Goal: Answer question/provide support: Share knowledge or assist other users

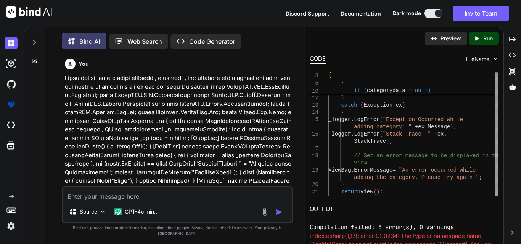
scroll to position [36686, 0]
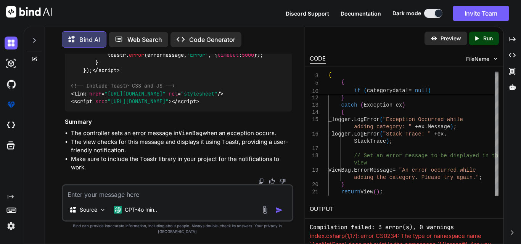
type textarea "[HttpGet] public async Task<IActionResult> AddCategory() { return View(); } [Ht…"
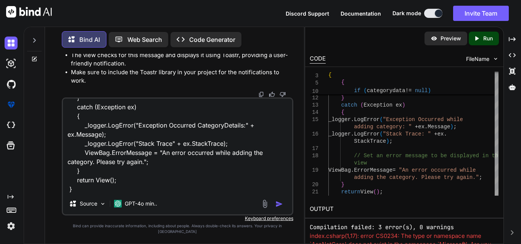
type textarea "x"
type textarea "[HttpGet] public async Task<IActionResult> AddCategory() { return View(); } [Ht…"
type textarea "x"
type textarea "[HttpGet] public async Task<IActionResult> AddCategory() { return View(); } [Ht…"
type textarea "x"
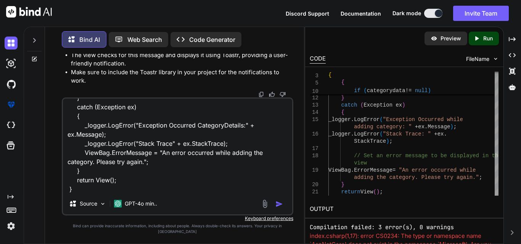
type textarea "[HttpGet] public async Task<IActionResult> AddCategory() { return View(); } [Ht…"
type textarea "x"
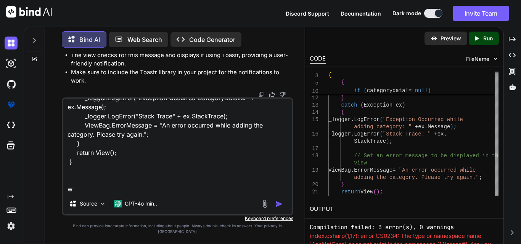
type textarea "[HttpGet] public async Task<IActionResult> AddCategory() { return View(); } [Ht…"
type textarea "x"
type textarea "[HttpGet] public async Task<IActionResult> AddCategory() { return View(); } [Ht…"
type textarea "x"
type textarea "[HttpGet] public async Task<IActionResult> AddCategory() { return View(); } [Ht…"
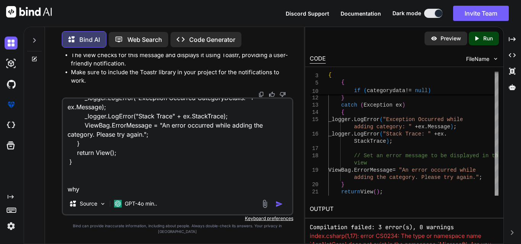
type textarea "x"
type textarea "[HttpGet] public async Task<IActionResult> AddCategory() { return View(); } [Ht…"
type textarea "x"
type textarea "[HttpGet] public async Task<IActionResult> AddCategory() { return View(); } [Ht…"
type textarea "x"
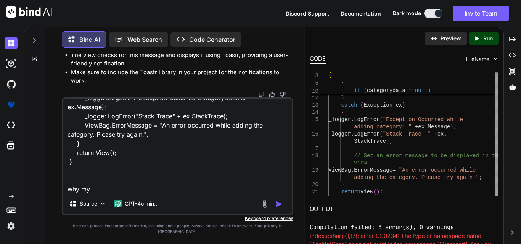
type textarea "[HttpGet] public async Task<IActionResult> AddCategory() { return View(); } [Ht…"
type textarea "x"
type textarea "[HttpGet] public async Task<IActionResult> AddCategory() { return View(); } [Ht…"
type textarea "x"
type textarea "[HttpGet] public async Task<IActionResult> AddCategory() { return View(); } [Ht…"
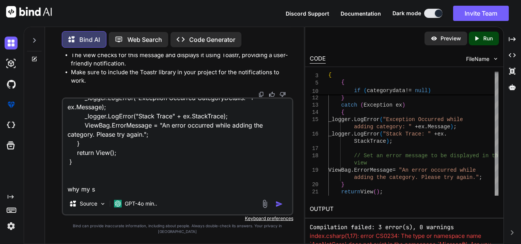
type textarea "x"
type textarea "[HttpGet] public async Task<IActionResult> AddCategory() { return View(); } [Ht…"
type textarea "x"
type textarea "[HttpGet] public async Task<IActionResult> AddCategory() { return View(); } [Ht…"
type textarea "x"
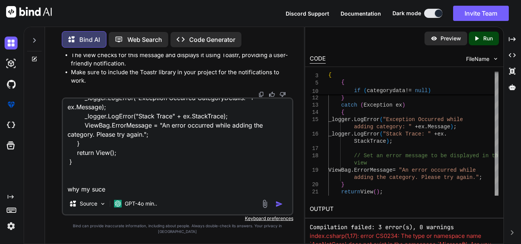
type textarea "[HttpGet] public async Task<IActionResult> AddCategory() { return View(); } [Ht…"
type textarea "x"
type textarea "[HttpGet] public async Task<IActionResult> AddCategory() { return View(); } [Ht…"
type textarea "x"
type textarea "[HttpGet] public async Task<IActionResult> AddCategory() { return View(); } [Ht…"
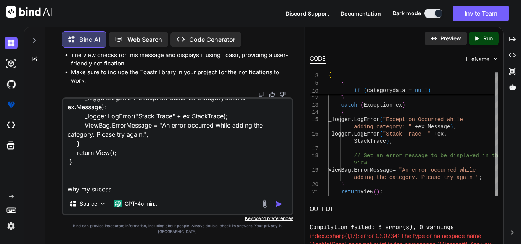
type textarea "x"
type textarea "[HttpGet] public async Task<IActionResult> AddCategory() { return View(); } [Ht…"
type textarea "x"
type textarea "[HttpGet] public async Task<IActionResult> AddCategory() { return View(); } [Ht…"
type textarea "x"
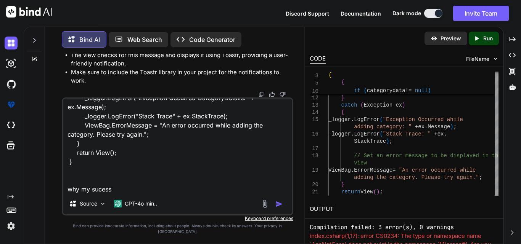
type textarea "[HttpGet] public async Task<IActionResult> AddCategory() { return View(); } [Ht…"
type textarea "x"
type textarea "[HttpGet] public async Task<IActionResult> AddCategory() { return View(); } [Ht…"
type textarea "x"
type textarea "[HttpGet] public async Task<IActionResult> AddCategory() { return View(); } [Ht…"
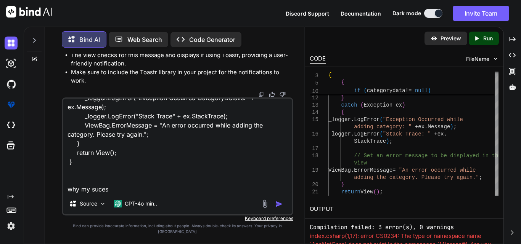
type textarea "x"
type textarea "[HttpGet] public async Task<IActionResult> AddCategory() { return View(); } [Ht…"
type textarea "x"
type textarea "[HttpGet] public async Task<IActionResult> AddCategory() { return View(); } [Ht…"
type textarea "x"
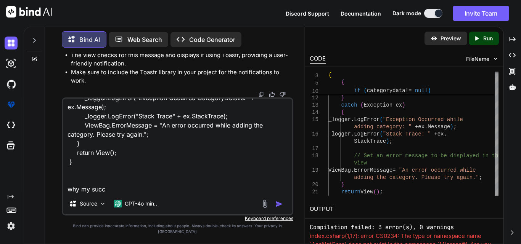
type textarea "[HttpGet] public async Task<IActionResult> AddCategory() { return View(); } [Ht…"
type textarea "x"
type textarea "[HttpGet] public async Task<IActionResult> AddCategory() { return View(); } [Ht…"
type textarea "x"
type textarea "[HttpGet] public async Task<IActionResult> AddCategory() { return View(); } [Ht…"
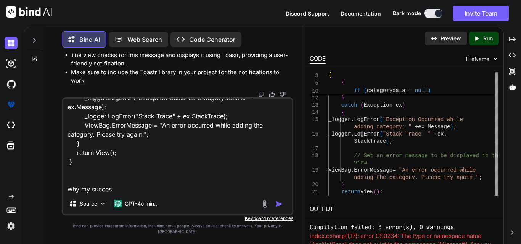
type textarea "x"
type textarea "[HttpGet] public async Task<IActionResult> AddCategory() { return View(); } [Ht…"
type textarea "x"
type textarea "[HttpGet] public async Task<IActionResult> AddCategory() { return View(); } [Ht…"
type textarea "x"
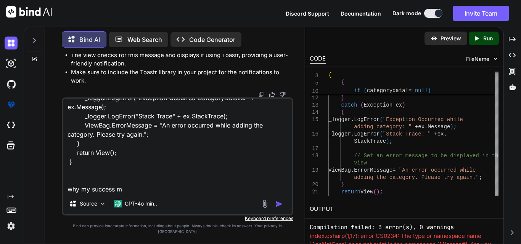
type textarea "[HttpGet] public async Task<IActionResult> AddCategory() { return View(); } [Ht…"
type textarea "x"
type textarea "[HttpGet] public async Task<IActionResult> AddCategory() { return View(); } [Ht…"
type textarea "x"
type textarea "[HttpGet] public async Task<IActionResult> AddCategory() { return View(); } [Ht…"
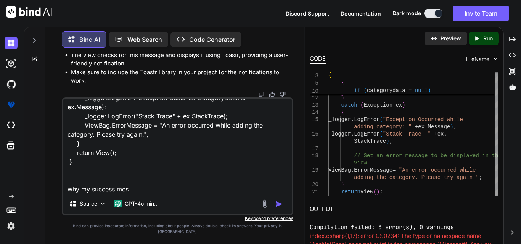
type textarea "x"
type textarea "[HttpGet] public async Task<IActionResult> AddCategory() { return View(); } [Ht…"
type textarea "x"
type textarea "[HttpGet] public async Task<IActionResult> AddCategory() { return View(); } [Ht…"
type textarea "x"
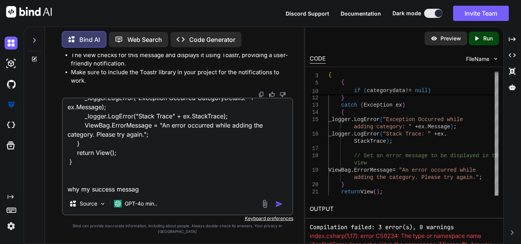
type textarea "[HttpGet] public async Task<IActionResult> AddCategory() { return View(); } [Ht…"
type textarea "x"
type textarea "[HttpGet] public async Task<IActionResult> AddCategory() { return View(); } [Ht…"
type textarea "x"
type textarea "[HttpGet] public async Task<IActionResult> AddCategory() { return View(); } [Ht…"
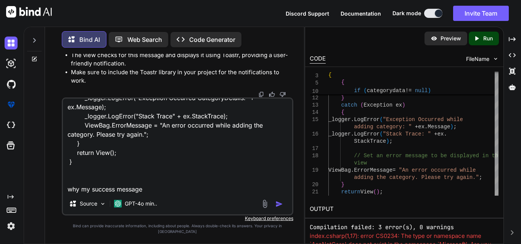
type textarea "x"
type textarea "[HttpGet] public async Task<IActionResult> AddCategory() { return View(); } [Ht…"
type textarea "x"
type textarea "[HttpGet] public async Task<IActionResult> AddCategory() { return View(); } [Ht…"
type textarea "x"
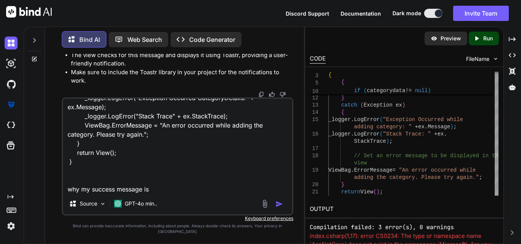
type textarea "[HttpGet] public async Task<IActionResult> AddCategory() { return View(); } [Ht…"
type textarea "x"
type textarea "[HttpGet] public async Task<IActionResult> AddCategory() { return View(); } [Ht…"
type textarea "x"
type textarea "[HttpGet] public async Task<IActionResult> AddCategory() { return View(); } [Ht…"
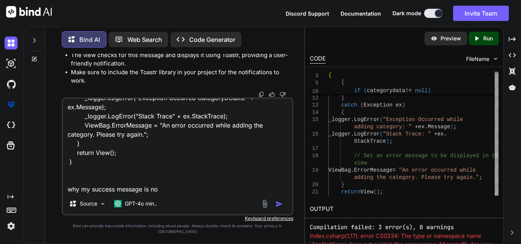
type textarea "x"
type textarea "[HttpGet] public async Task<IActionResult> AddCategory() { return View(); } [Ht…"
type textarea "x"
type textarea "[HttpGet] public async Task<IActionResult> AddCategory() { return View(); } [Ht…"
type textarea "x"
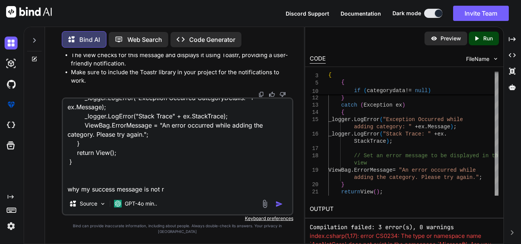
type textarea "[HttpGet] public async Task<IActionResult> AddCategory() { return View(); } [Ht…"
type textarea "x"
type textarea "[HttpGet] public async Task<IActionResult> AddCategory() { return View(); } [Ht…"
type textarea "x"
type textarea "[HttpGet] public async Task<IActionResult> AddCategory() { return View(); } [Ht…"
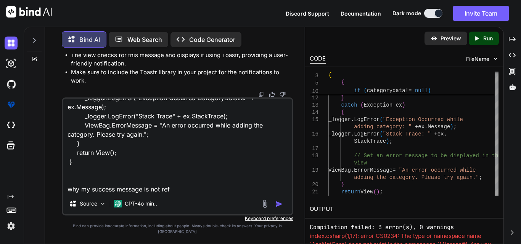
type textarea "x"
type textarea "[HttpGet] public async Task<IActionResult> AddCategory() { return View(); } [Ht…"
type textarea "x"
type textarea "[HttpGet] public async Task<IActionResult> AddCategory() { return View(); } [Ht…"
type textarea "x"
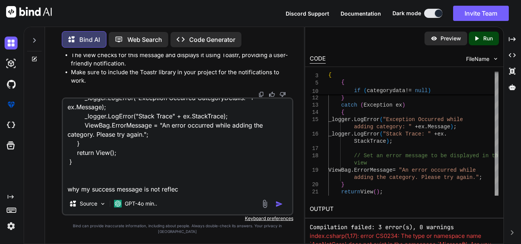
type textarea "[HttpGet] public async Task<IActionResult> AddCategory() { return View(); } [Ht…"
type textarea "x"
type textarea "[HttpGet] public async Task<IActionResult> AddCategory() { return View(); } [Ht…"
type textarea "x"
type textarea "[HttpGet] public async Task<IActionResult> AddCategory() { return View(); } [Ht…"
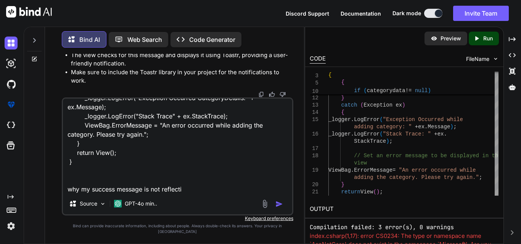
type textarea "x"
type textarea "[HttpGet] public async Task<IActionResult> AddCategory() { return View(); } [Ht…"
type textarea "x"
type textarea "[HttpGet] public async Task<IActionResult> AddCategory() { return View(); } [Ht…"
type textarea "x"
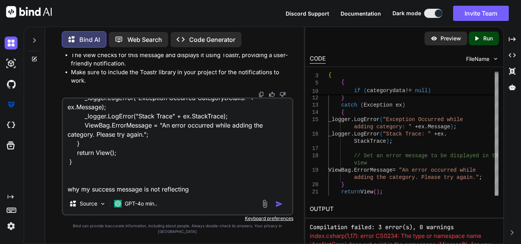
type textarea "[HttpGet] public async Task<IActionResult> AddCategory() { return View(); } [Ht…"
type textarea "x"
type textarea "[HttpGet] public async Task<IActionResult> AddCategory() { return View(); } [Ht…"
type textarea "x"
type textarea "[HttpGet] public async Task<IActionResult> AddCategory() { return View(); } [Ht…"
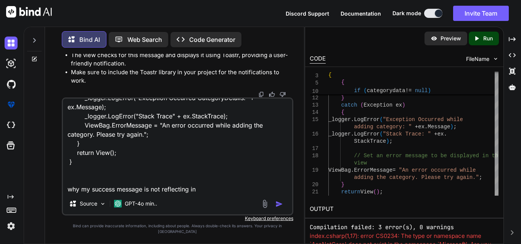
type textarea "x"
type textarea "[HttpGet] public async Task<IActionResult> AddCategory() { return View(); } [Ht…"
type textarea "x"
type textarea "[HttpGet] public async Task<IActionResult> AddCategory() { return View(); } [Ht…"
type textarea "x"
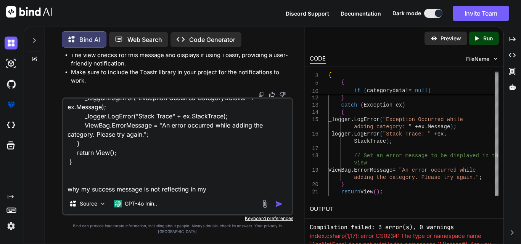
type textarea "[HttpGet] public async Task<IActionResult> AddCategory() { return View(); } [Ht…"
type textarea "x"
type textarea "[HttpGet] public async Task<IActionResult> AddCategory() { return View(); } [Ht…"
type textarea "x"
type textarea "[HttpGet] public async Task<IActionResult> AddCategory() { return View(); } [Ht…"
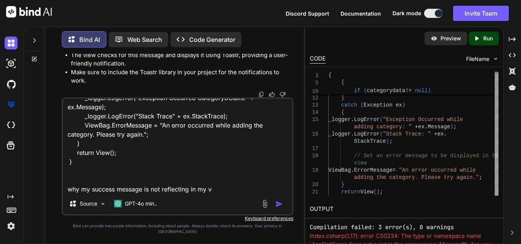
type textarea "x"
type textarea "[HttpGet] public async Task<IActionResult> AddCategory() { return View(); } [Ht…"
type textarea "x"
type textarea "[HttpGet] public async Task<IActionResult> AddCategory() { return View(); } [Ht…"
type textarea "x"
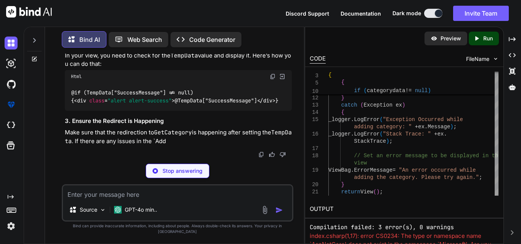
scroll to position [37949, 0]
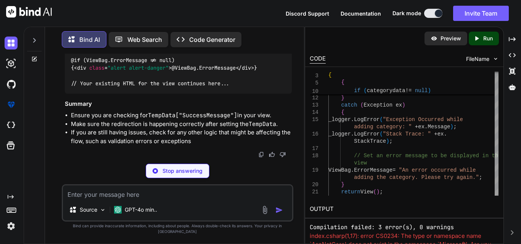
type textarea "x"
type textarea "@if (TempData["SuccessMessage"] != null) { <div class="alert alert-success"> @T…"
type textarea "x"
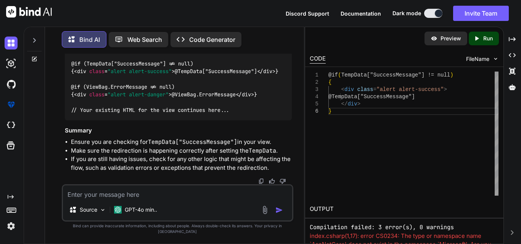
scroll to position [38216, 0]
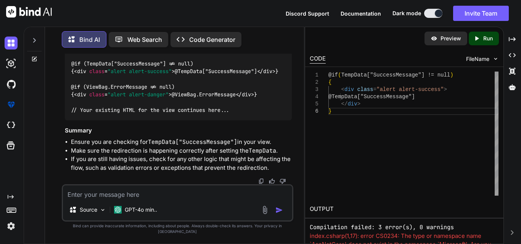
click at [269, 50] on img at bounding box center [272, 47] width 6 height 6
click at [176, 197] on textarea at bounding box center [177, 193] width 229 height 14
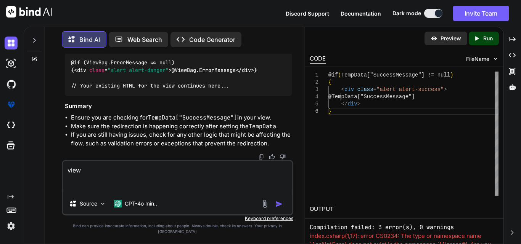
paste textarea "<script> @if (TempData["SuccessMessage"] != null) { <div class="alert alert-suc…"
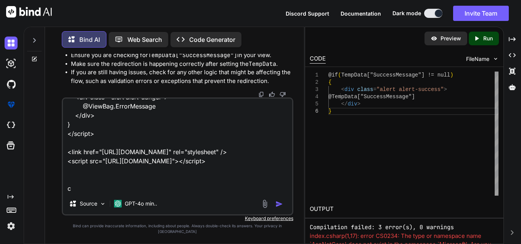
scroll to position [165, 0]
click at [98, 193] on textarea "view <script> @if (TempData["SuccessMessage"] != null) { <div class="alert aler…" at bounding box center [177, 146] width 229 height 95
paste textarea "[HttpGet] public async Task<IActionResult> AddCategory() { return View(); } [Ht…"
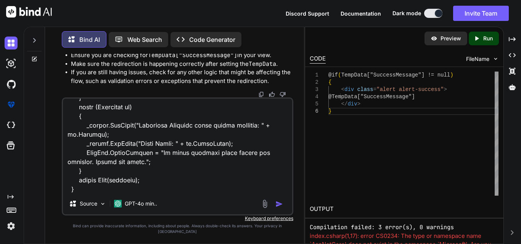
scroll to position [476, 0]
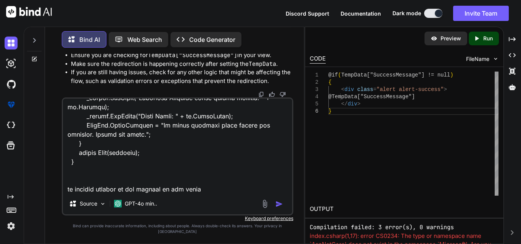
type textarea "view <script> @if (TempData["SuccessMessage"] != null) { <div class="alert aler…"
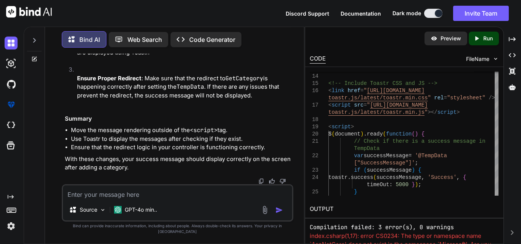
scroll to position [38965, 0]
drag, startPoint x: 102, startPoint y: 156, endPoint x: 69, endPoint y: 77, distance: 85.4
copy code "@if (TempData["SuccessMessage"] != null) { < div class = "alert alert-success" …"
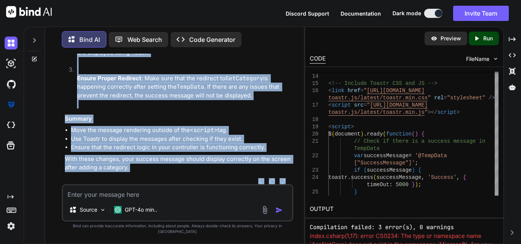
scroll to position [39186, 0]
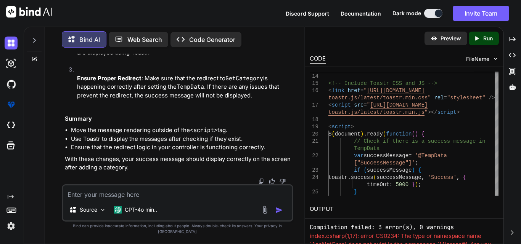
drag, startPoint x: 70, startPoint y: 79, endPoint x: 102, endPoint y: 144, distance: 72.9
copy code "@if (TempData["SuccessMessage"] != null) { < div class = "alert alert-success" …"
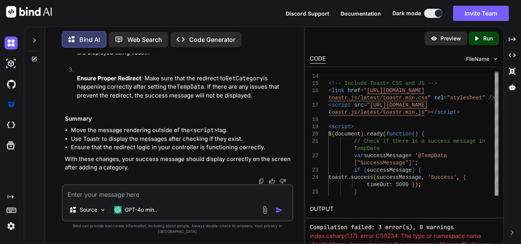
scroll to position [38919, 0]
